Goal: Task Accomplishment & Management: Use online tool/utility

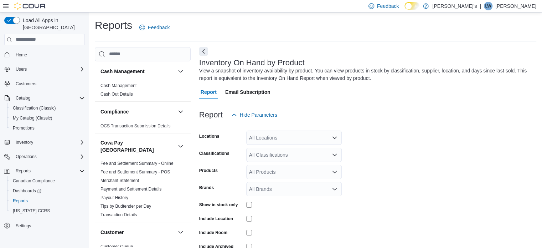
scroll to position [24, 0]
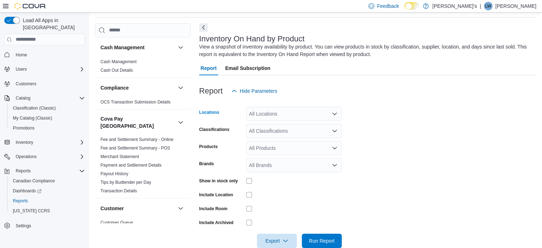
click at [337, 113] on icon "Open list of options" at bounding box center [335, 114] width 6 height 6
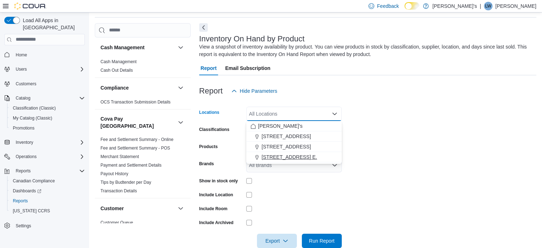
click at [300, 152] on button "[STREET_ADDRESS] E." at bounding box center [294, 157] width 96 height 10
drag, startPoint x: 362, startPoint y: 140, endPoint x: 357, endPoint y: 138, distance: 5.3
click at [361, 140] on form "Locations 676 River Rd. E. Combo box. Selected. 676 River Rd. E.. Press Backspa…" at bounding box center [367, 173] width 337 height 150
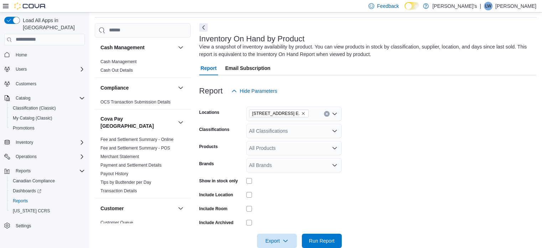
click at [333, 131] on icon "Open list of options" at bounding box center [335, 131] width 6 height 6
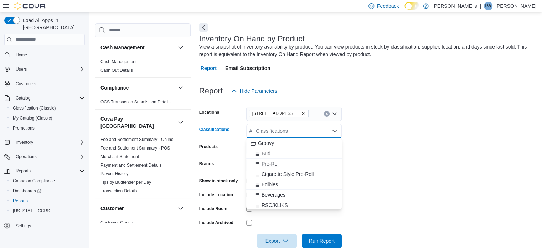
click at [300, 161] on div "Pre-Roll" at bounding box center [294, 163] width 87 height 7
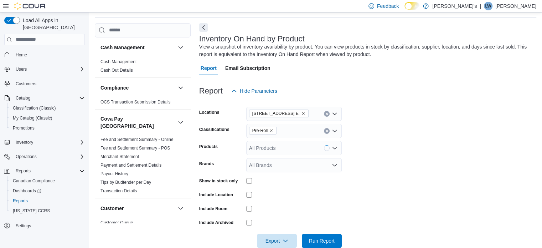
click at [360, 139] on form "Locations 676 River Rd. E. Classifications Pre-Roll Products All Products Brand…" at bounding box center [367, 173] width 337 height 150
click at [328, 240] on span "Run Report" at bounding box center [322, 240] width 26 height 7
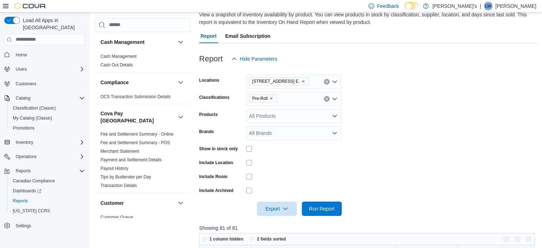
scroll to position [167, 0]
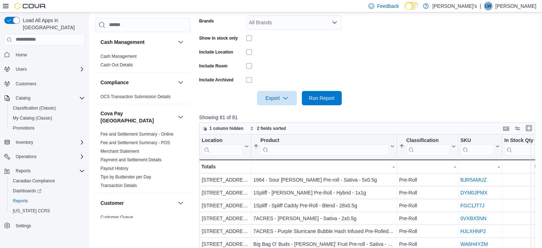
click at [529, 129] on button "Enter fullscreen" at bounding box center [529, 128] width 9 height 9
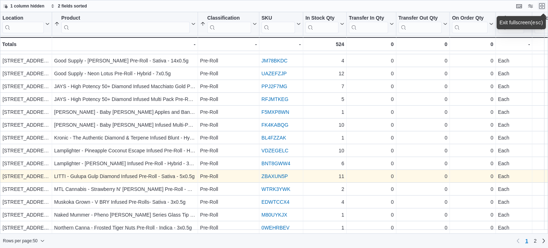
scroll to position [463, 0]
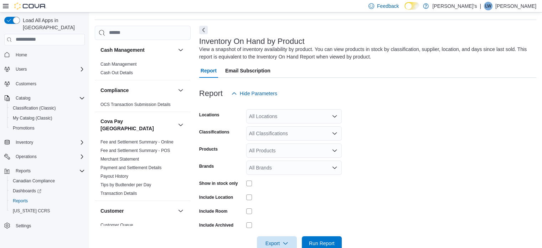
scroll to position [24, 0]
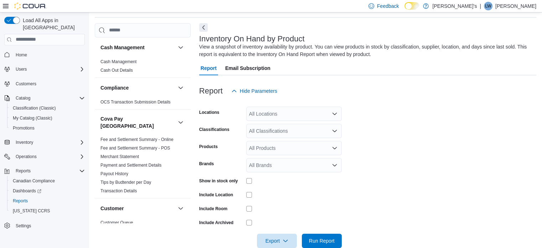
click at [337, 115] on icon "Open list of options" at bounding box center [335, 114] width 6 height 6
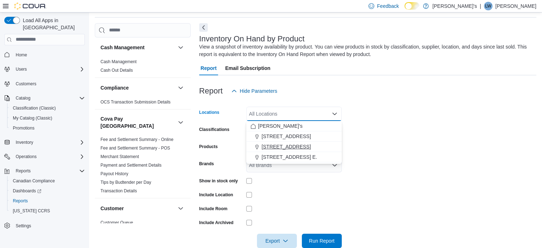
click at [316, 144] on div "[STREET_ADDRESS]" at bounding box center [294, 146] width 87 height 7
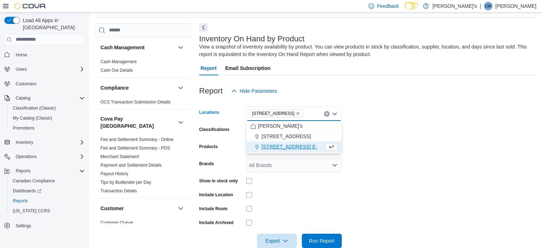
click at [366, 140] on form "Locations [STREET_ADDRESS] Selected. [STREET_ADDRESS]. Press Backspace to delet…" at bounding box center [367, 173] width 337 height 150
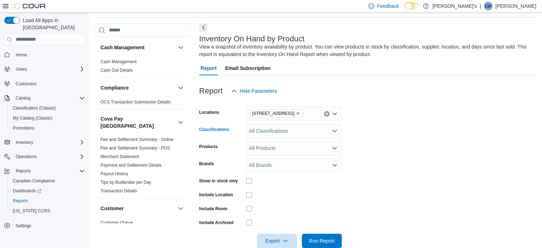
click at [274, 137] on div "All Classifications" at bounding box center [294, 131] width 96 height 14
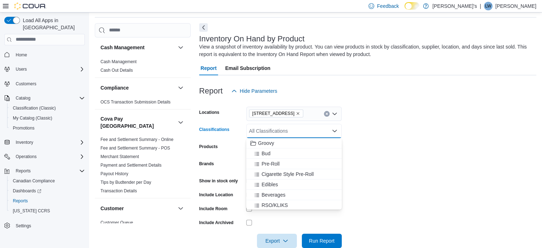
click at [273, 135] on div "All Classifications Combo box. Selected. Combo box input. All Classifications. …" at bounding box center [294, 131] width 96 height 14
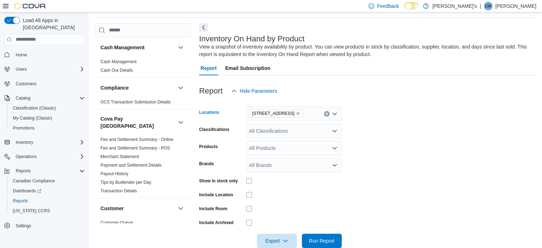
click at [289, 118] on div "[STREET_ADDRESS]" at bounding box center [294, 114] width 96 height 14
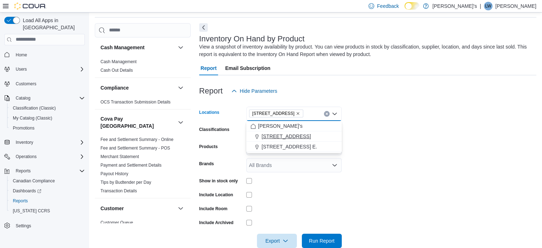
click at [295, 133] on span "[STREET_ADDRESS]" at bounding box center [286, 136] width 49 height 7
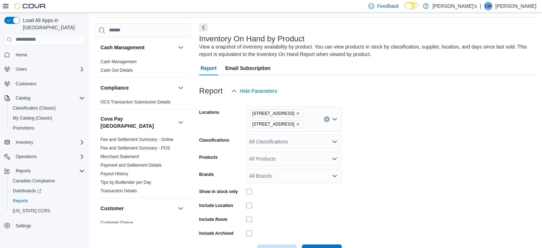
click at [389, 155] on form "Locations [STREET_ADDRESS] Classifications All Classifications Products All Pro…" at bounding box center [367, 178] width 337 height 160
click at [301, 142] on div "All Classifications" at bounding box center [294, 141] width 96 height 14
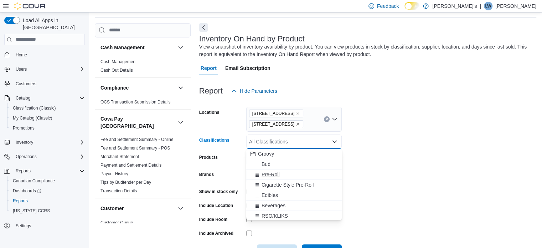
click at [278, 172] on span "Pre-Roll" at bounding box center [271, 174] width 18 height 7
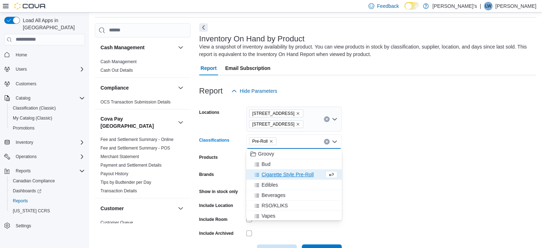
click at [446, 153] on form "Locations [STREET_ADDRESS] Classifications Pre-Roll Combo box. Selected. Pre-Ro…" at bounding box center [367, 178] width 337 height 160
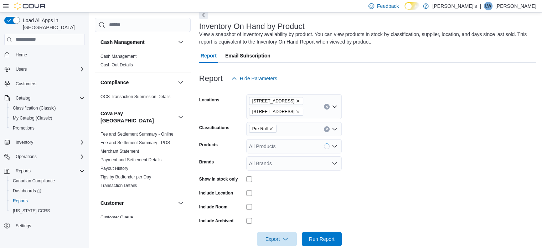
scroll to position [49, 0]
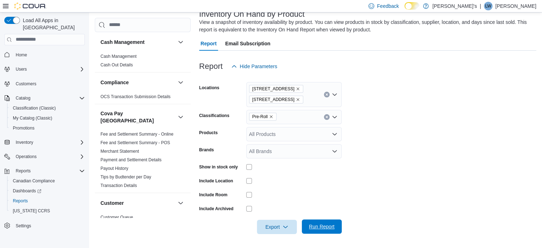
click at [317, 224] on span "Run Report" at bounding box center [322, 226] width 26 height 7
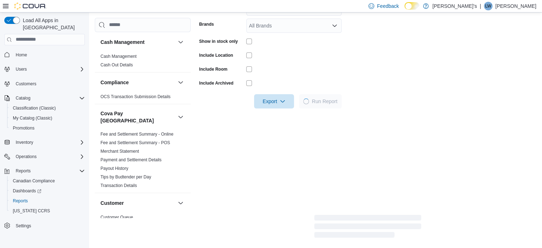
scroll to position [175, 0]
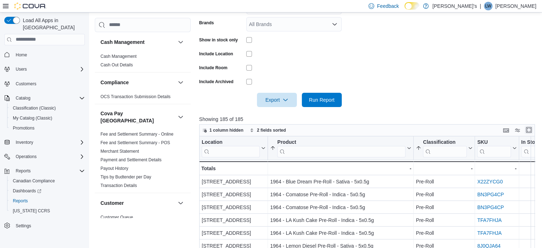
click at [529, 128] on button "Enter fullscreen" at bounding box center [529, 130] width 9 height 9
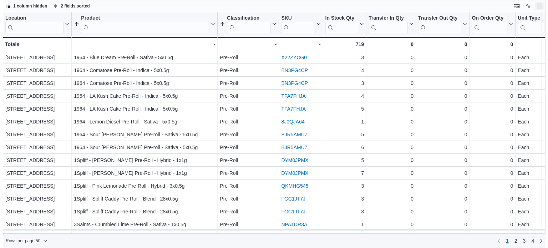
scroll to position [0, 0]
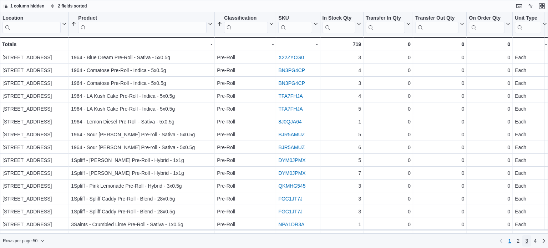
click at [525, 239] on span "3" at bounding box center [526, 240] width 3 height 7
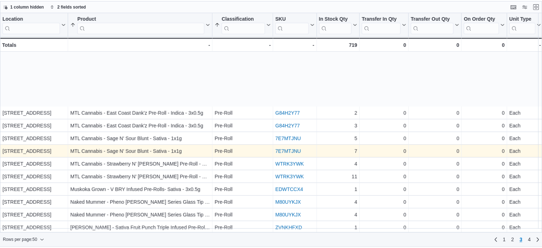
scroll to position [285, 0]
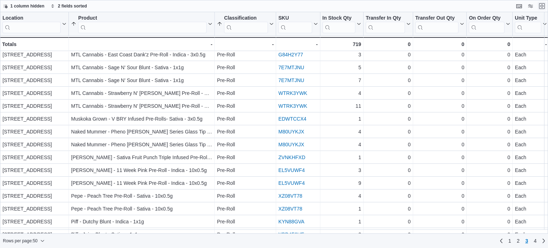
drag, startPoint x: 545, startPoint y: 7, endPoint x: 481, endPoint y: 35, distance: 69.6
click at [544, 7] on button "Exit fullscreen" at bounding box center [541, 6] width 9 height 9
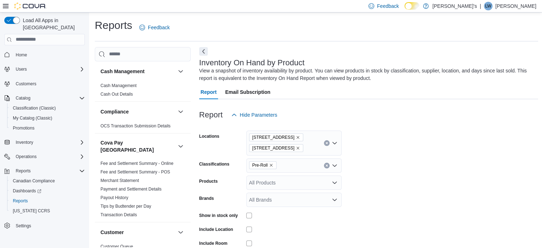
click at [296, 148] on icon "Remove 14 Bridge Street from selection in this group" at bounding box center [298, 148] width 4 height 4
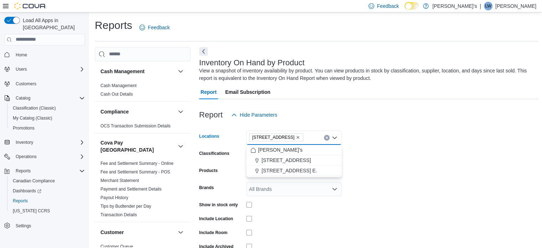
click at [299, 137] on icon "Remove 1059 Main Street Unit 1 from selection in this group" at bounding box center [298, 137] width 4 height 4
click at [299, 137] on div "All Locations Combo box. Selected. Combo box input. All Locations. Type some te…" at bounding box center [294, 138] width 96 height 14
click at [286, 182] on span "[STREET_ADDRESS] E." at bounding box center [290, 180] width 56 height 7
click at [390, 155] on form "Locations [STREET_ADDRESS] E. Combo box. Selected. [STREET_ADDRESS] E.. Press B…" at bounding box center [369, 197] width 340 height 150
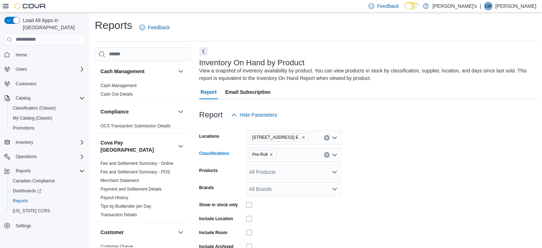
click at [271, 154] on icon "Remove Pre-Roll from selection in this group" at bounding box center [271, 154] width 4 height 4
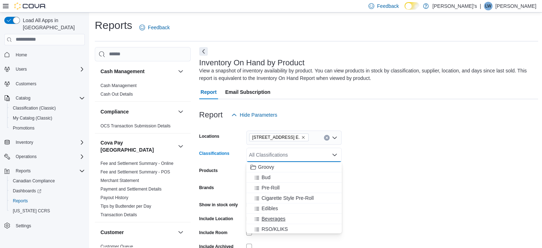
scroll to position [36, 0]
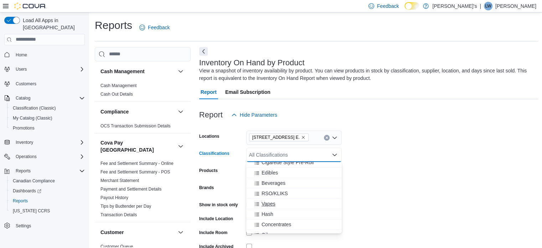
click at [274, 203] on span "Vapes" at bounding box center [269, 203] width 14 height 7
click at [405, 167] on form "Locations [STREET_ADDRESS] E. Classifications Vapes Combo box. Selected. Vapes.…" at bounding box center [369, 197] width 340 height 150
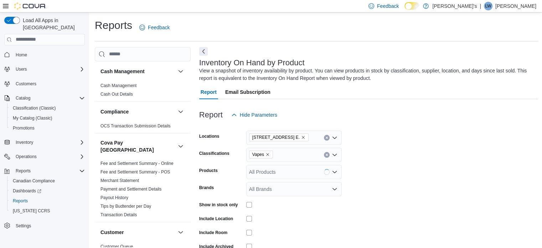
scroll to position [71, 0]
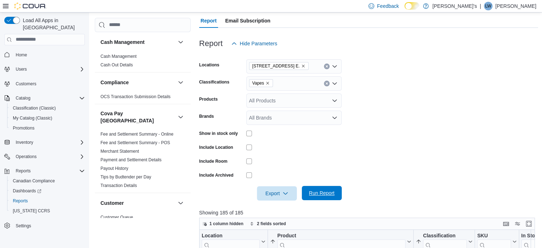
click at [328, 190] on span "Run Report" at bounding box center [322, 192] width 26 height 7
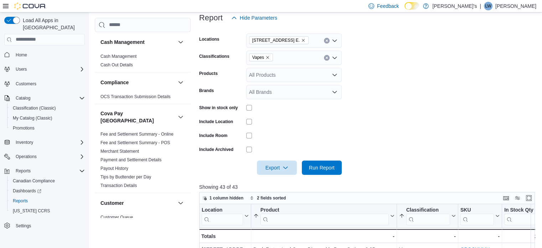
scroll to position [143, 0]
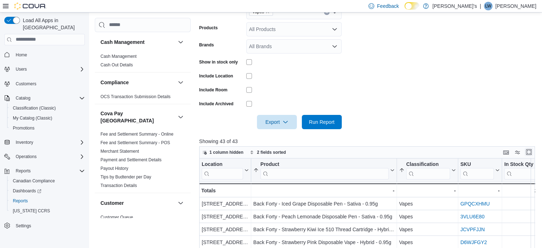
click at [532, 151] on button "Enter fullscreen" at bounding box center [529, 152] width 9 height 9
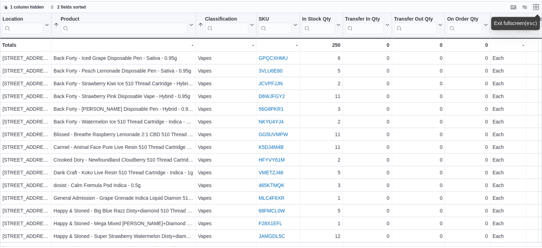
scroll to position [36, 0]
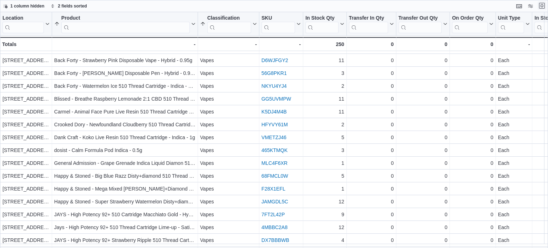
click at [542, 8] on button "Exit fullscreen" at bounding box center [541, 5] width 9 height 9
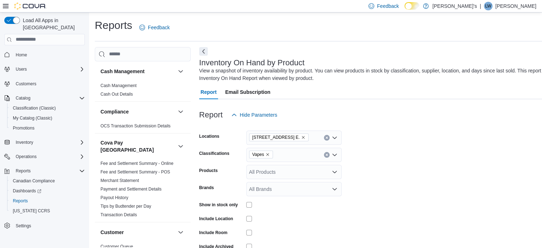
click at [266, 156] on icon "Remove Vapes from selection in this group" at bounding box center [268, 154] width 4 height 4
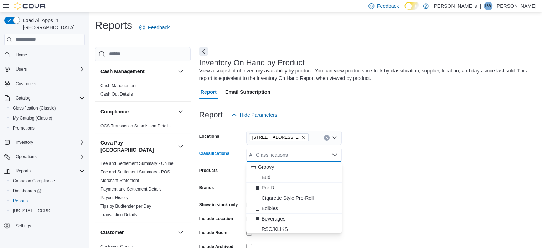
click at [275, 215] on span "Beverages" at bounding box center [274, 218] width 24 height 7
click at [411, 177] on form "Locations [STREET_ADDRESS] E. Classifications Beverages Combo box. Selected. [G…" at bounding box center [369, 197] width 340 height 150
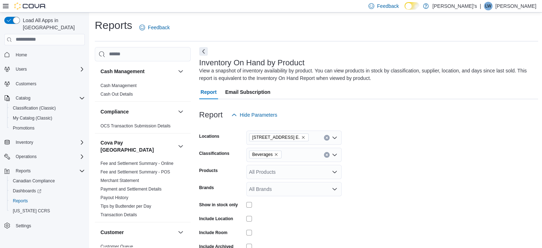
scroll to position [107, 0]
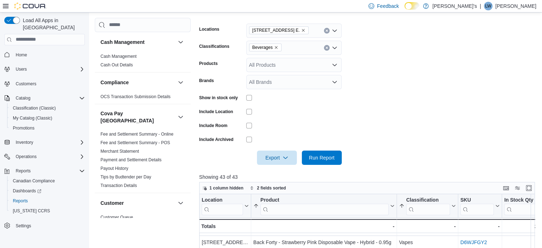
click at [321, 165] on div at bounding box center [369, 169] width 340 height 9
click at [321, 162] on span "Run Report" at bounding box center [321, 157] width 31 height 14
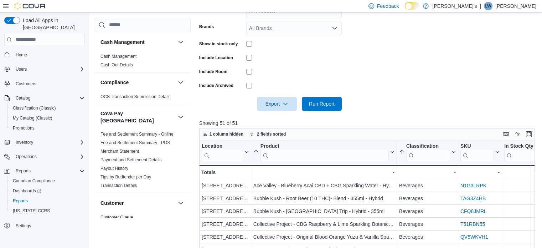
scroll to position [214, 0]
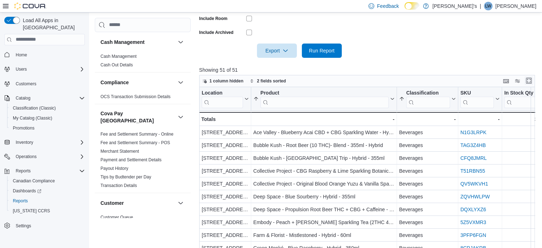
click at [532, 81] on button "Enter fullscreen" at bounding box center [529, 80] width 9 height 9
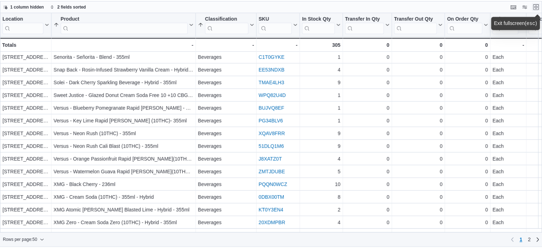
scroll to position [427, 0]
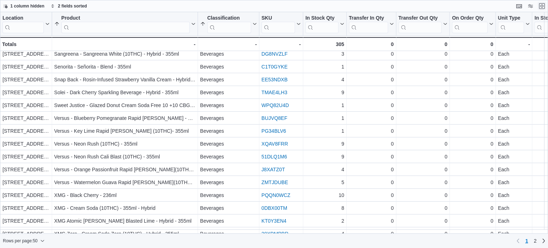
drag, startPoint x: 540, startPoint y: 9, endPoint x: 524, endPoint y: 14, distance: 17.0
click at [540, 9] on button "Exit fullscreen" at bounding box center [541, 6] width 9 height 9
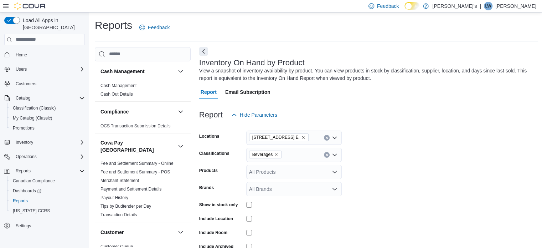
click at [274, 153] on icon "Remove Beverages from selection in this group" at bounding box center [276, 154] width 4 height 4
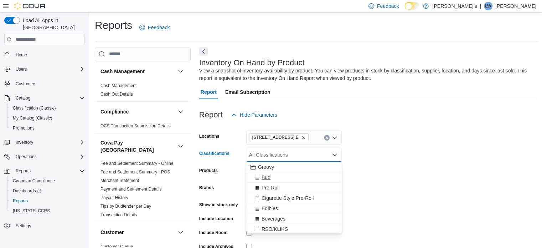
click at [265, 177] on span "Bud" at bounding box center [266, 177] width 9 height 7
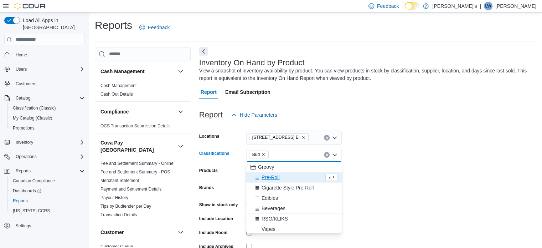
click at [430, 148] on form "Locations [STREET_ADDRESS] E. Classifications Bud Combo box. Selected. Bud. Pre…" at bounding box center [369, 197] width 340 height 150
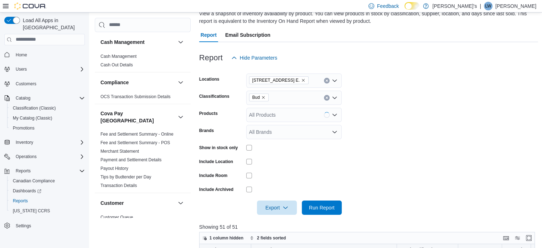
scroll to position [107, 0]
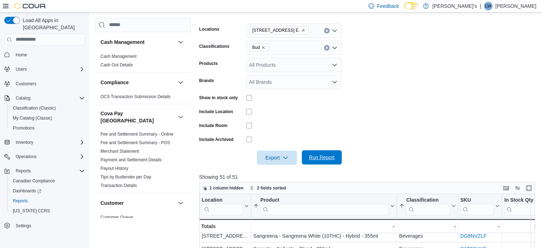
click at [319, 159] on span "Run Report" at bounding box center [322, 157] width 26 height 7
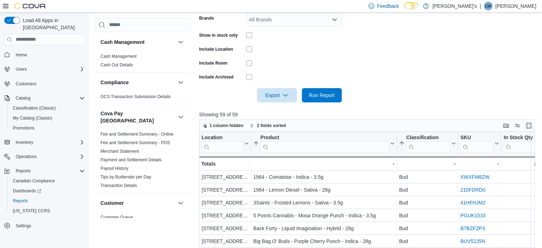
scroll to position [172, 0]
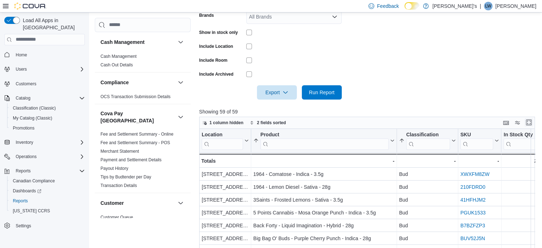
click at [531, 118] on div "1 column hidden 2 fields sorted" at bounding box center [367, 123] width 336 height 12
click at [532, 123] on button "Enter fullscreen" at bounding box center [529, 122] width 9 height 9
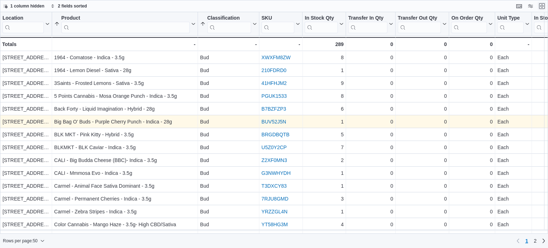
scroll to position [71, 0]
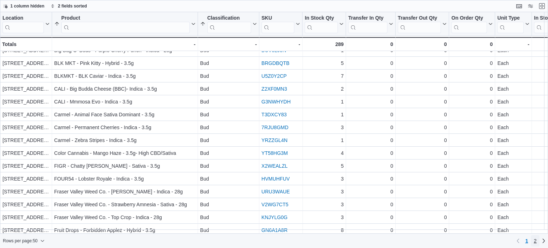
click at [536, 240] on span "2" at bounding box center [535, 240] width 3 height 7
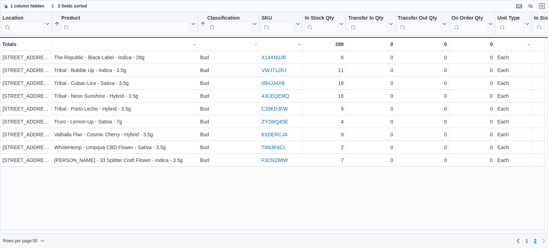
scroll to position [0, 0]
click at [528, 242] on link "1" at bounding box center [526, 240] width 9 height 11
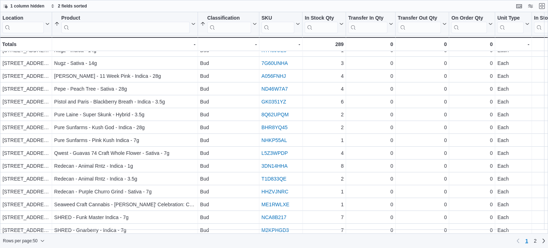
scroll to position [463, 0]
